Goal: Transaction & Acquisition: Purchase product/service

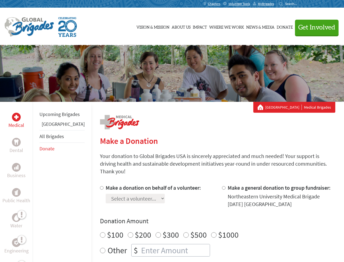
click at [301, 4] on div "Search for:" at bounding box center [290, 4] width 22 height 4
click at [315, 27] on span "Get Involved" at bounding box center [317, 27] width 37 height 7
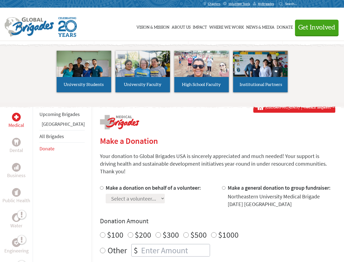
click at [172, 73] on li "High School Faculty" at bounding box center [201, 71] width 59 height 50
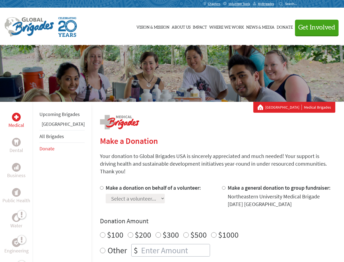
click at [36, 182] on div "Upcoming Brigades Panama All Brigades Donate" at bounding box center [62, 233] width 59 height 262
click at [208, 219] on div "Donation Amount $100 $200 $300 $500 $1000 Other $" at bounding box center [218, 236] width 236 height 40
click at [100, 186] on input "Make a donation on behalf of a volunteer:" at bounding box center [102, 188] width 4 height 4
radio input "true"
click at [222, 186] on input "Make a general donation to group fundraiser:" at bounding box center [224, 188] width 4 height 4
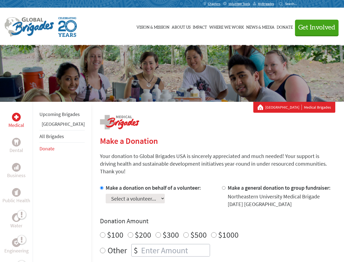
radio input "true"
